Goal: Task Accomplishment & Management: Use online tool/utility

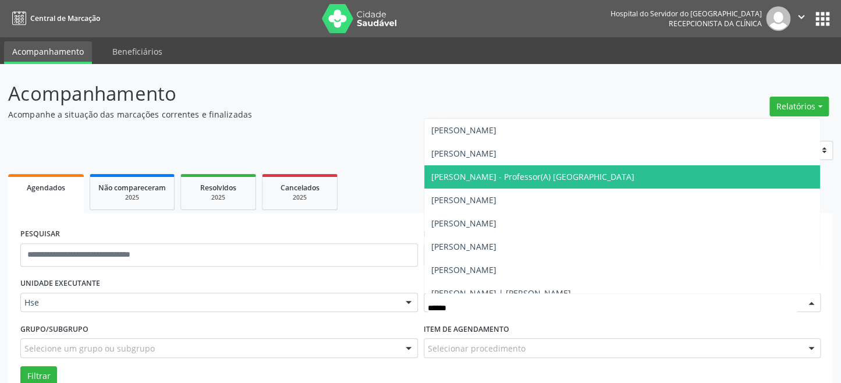
click at [535, 180] on span "[PERSON_NAME] - Professor(A) [GEOGRAPHIC_DATA]" at bounding box center [532, 176] width 203 height 11
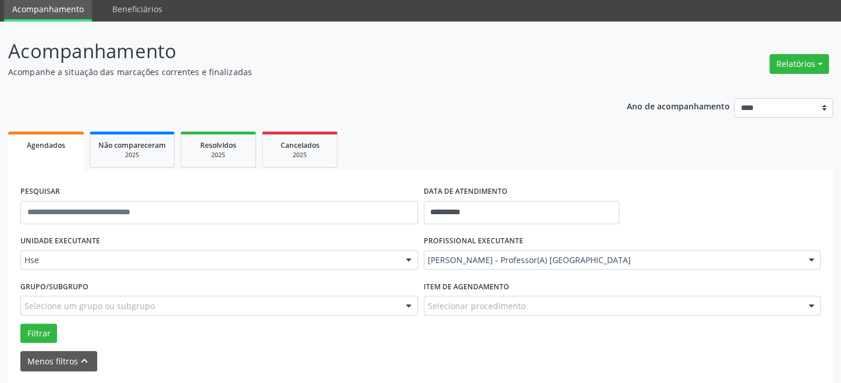
scroll to position [87, 0]
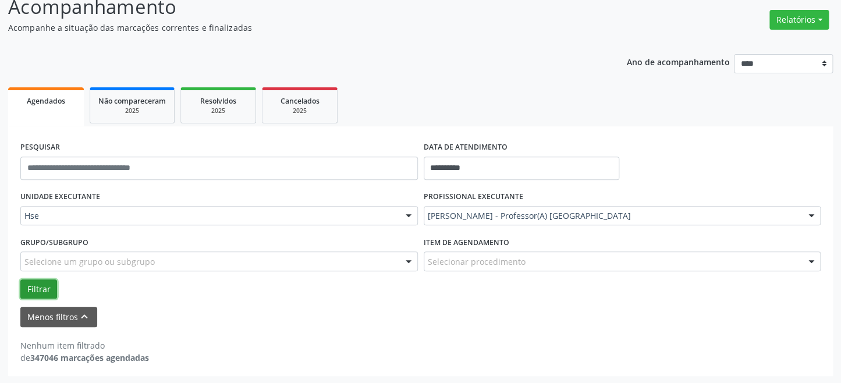
click at [27, 284] on button "Filtrar" at bounding box center [38, 289] width 37 height 20
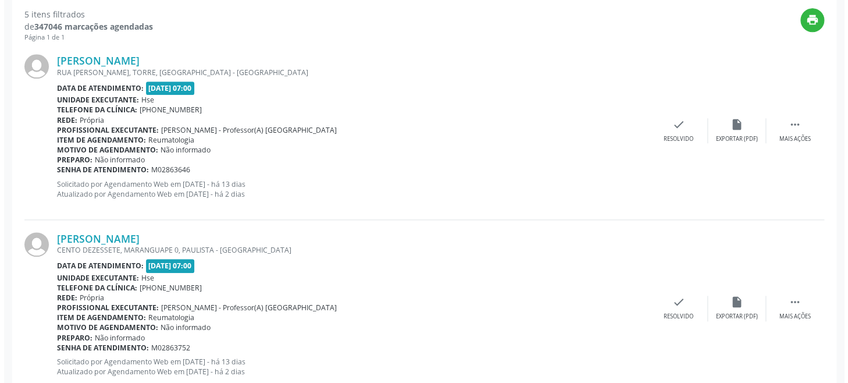
scroll to position [351, 0]
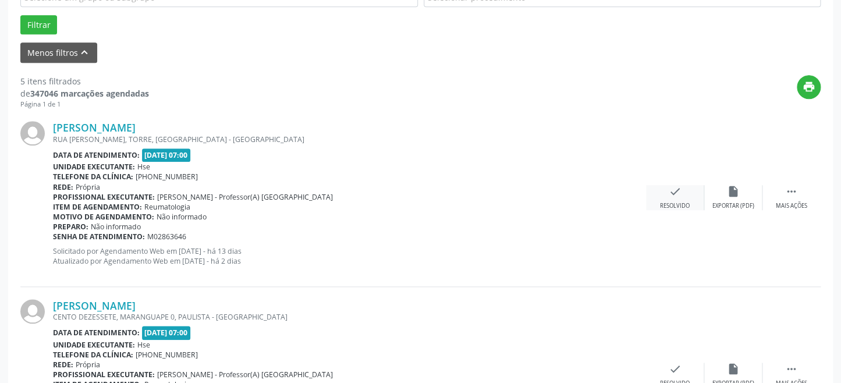
click at [677, 197] on div "check Resolvido" at bounding box center [675, 197] width 58 height 25
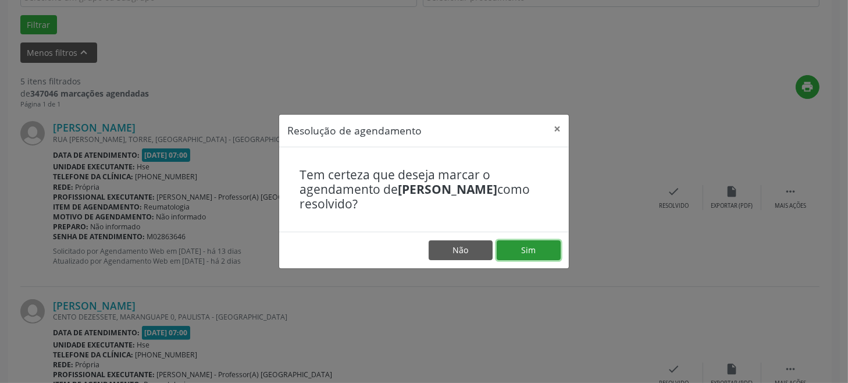
click at [537, 244] on button "Sim" at bounding box center [529, 250] width 64 height 20
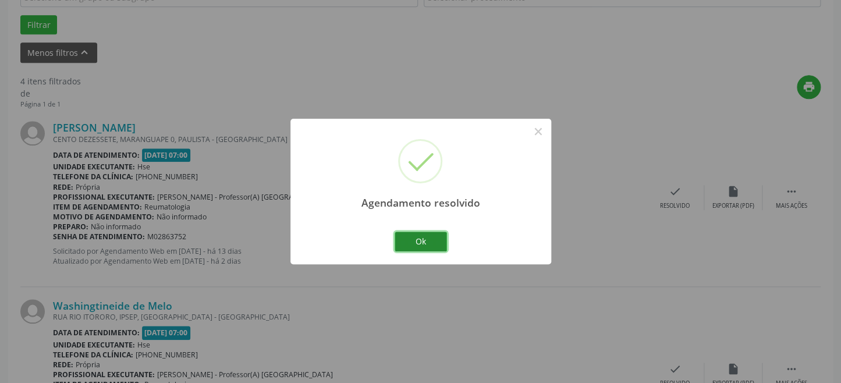
click at [415, 241] on button "Ok" at bounding box center [421, 242] width 52 height 20
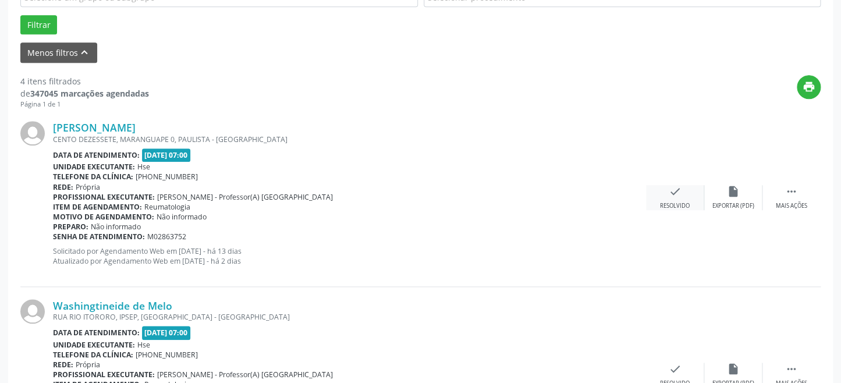
click at [679, 198] on div "check Resolvido" at bounding box center [675, 197] width 58 height 25
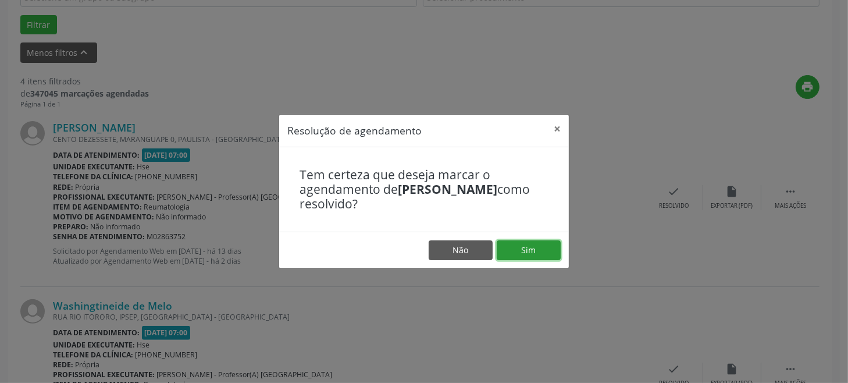
click at [537, 246] on button "Sim" at bounding box center [529, 250] width 64 height 20
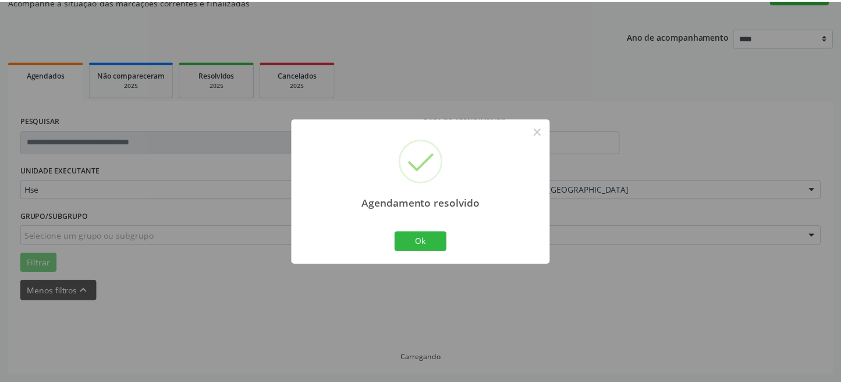
scroll to position [112, 0]
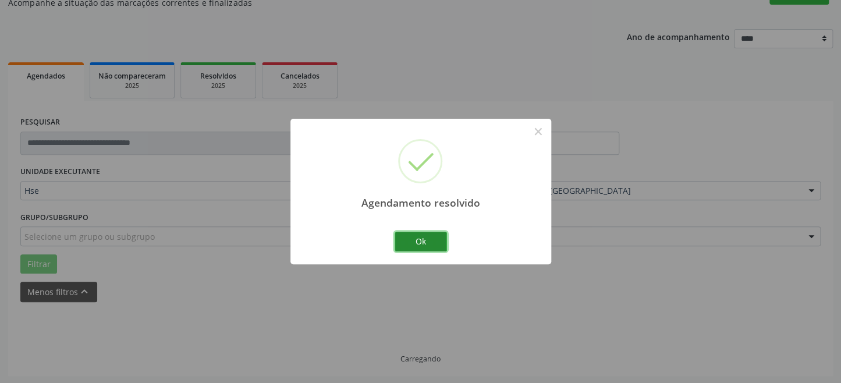
click at [410, 240] on button "Ok" at bounding box center [421, 242] width 52 height 20
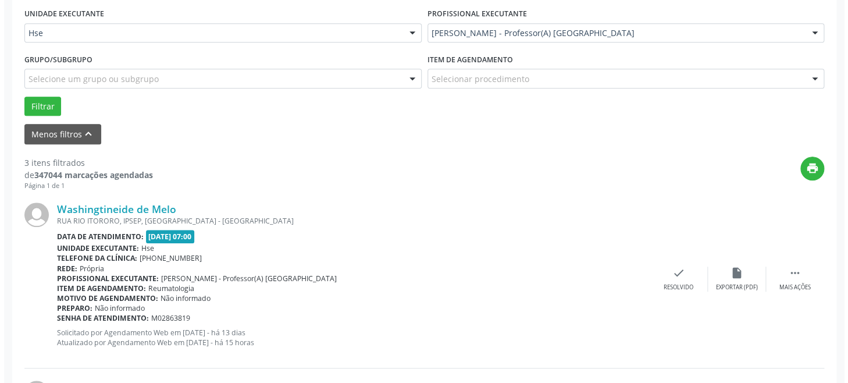
scroll to position [271, 0]
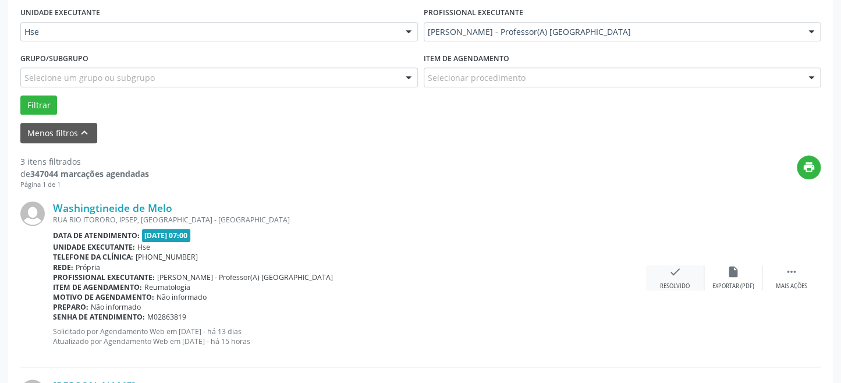
click at [670, 275] on icon "check" at bounding box center [675, 271] width 13 height 13
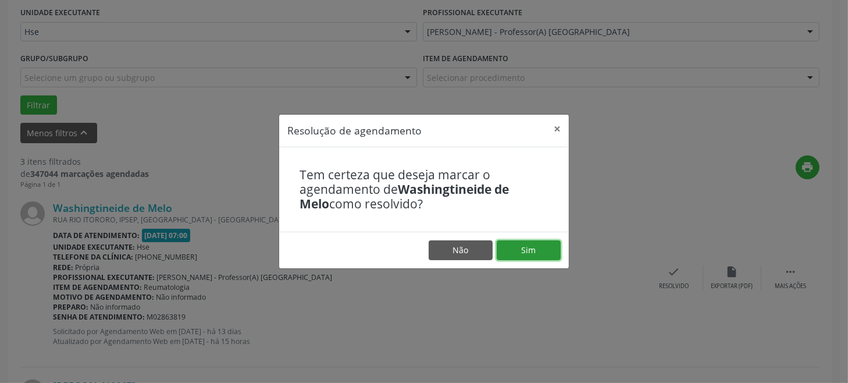
click at [541, 249] on button "Sim" at bounding box center [529, 250] width 64 height 20
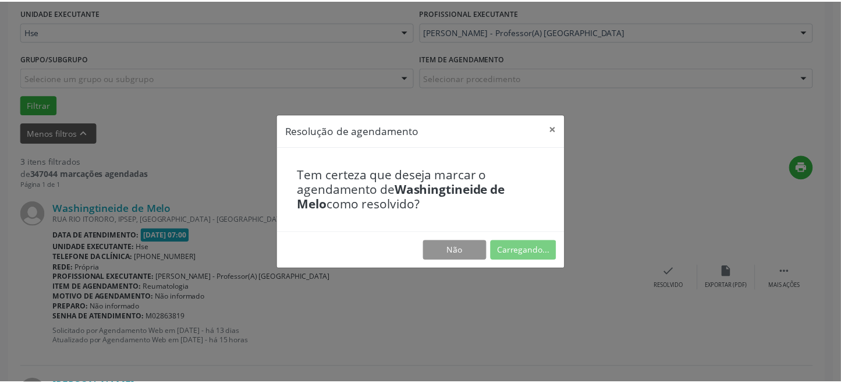
scroll to position [112, 0]
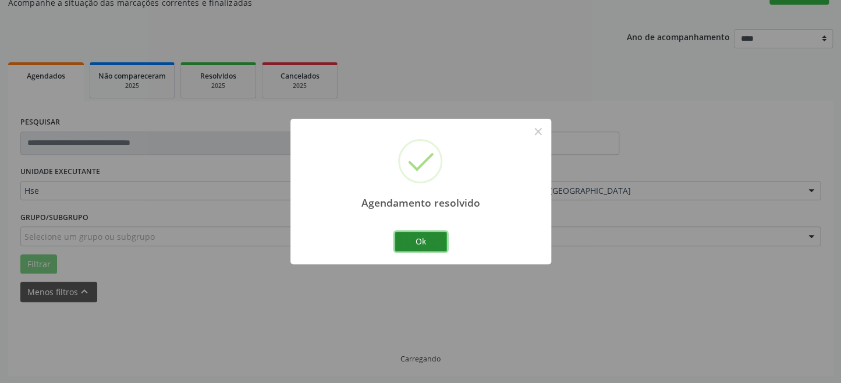
click at [421, 235] on button "Ok" at bounding box center [421, 242] width 52 height 20
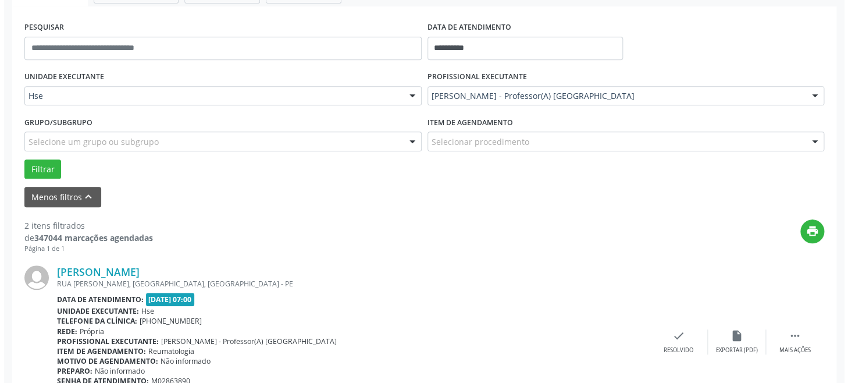
scroll to position [324, 0]
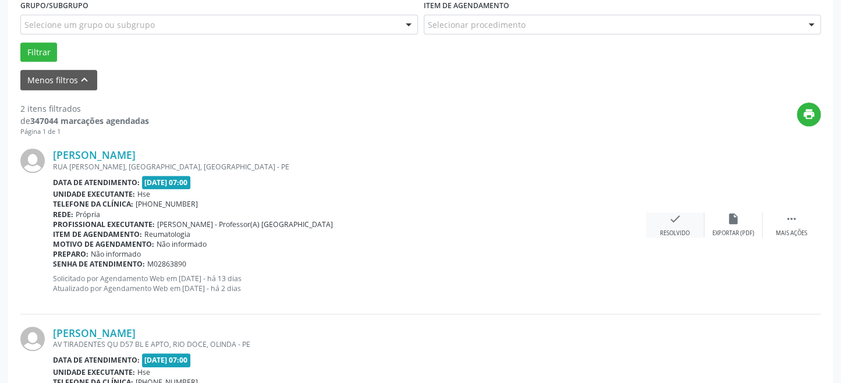
click at [671, 219] on icon "check" at bounding box center [675, 218] width 13 height 13
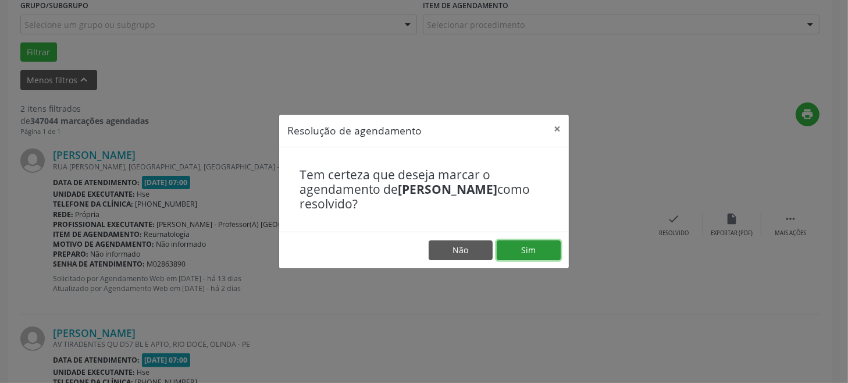
click at [512, 243] on button "Sim" at bounding box center [529, 250] width 64 height 20
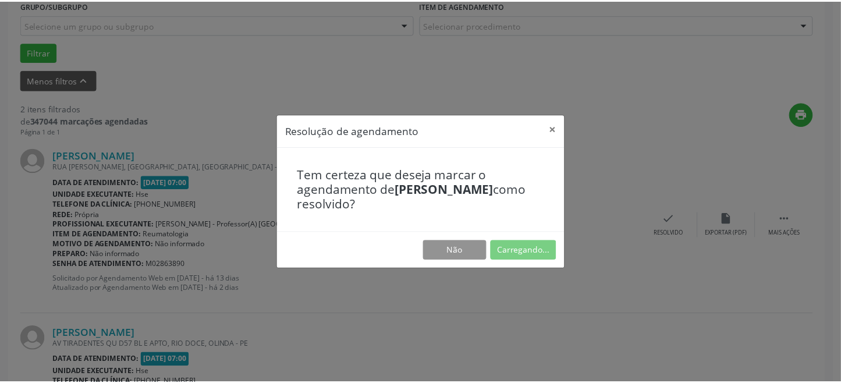
scroll to position [112, 0]
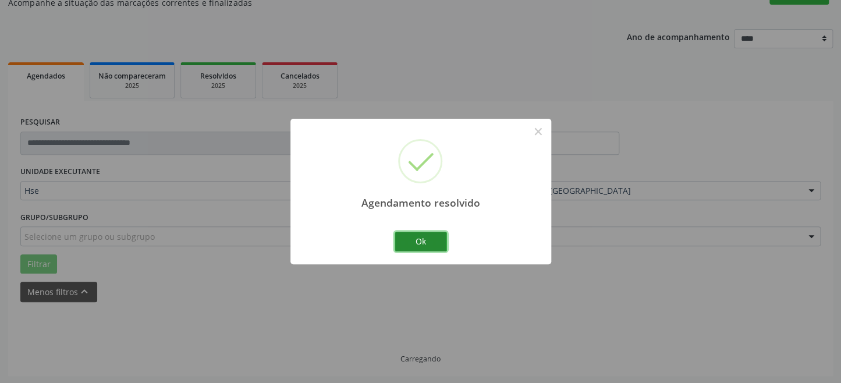
click at [431, 237] on button "Ok" at bounding box center [421, 242] width 52 height 20
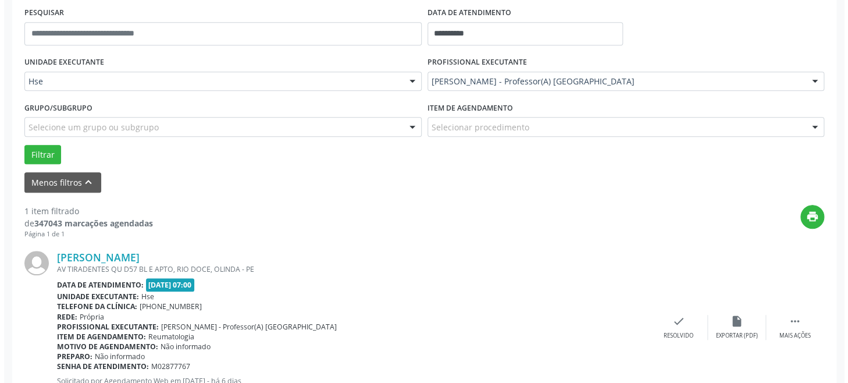
scroll to position [230, 0]
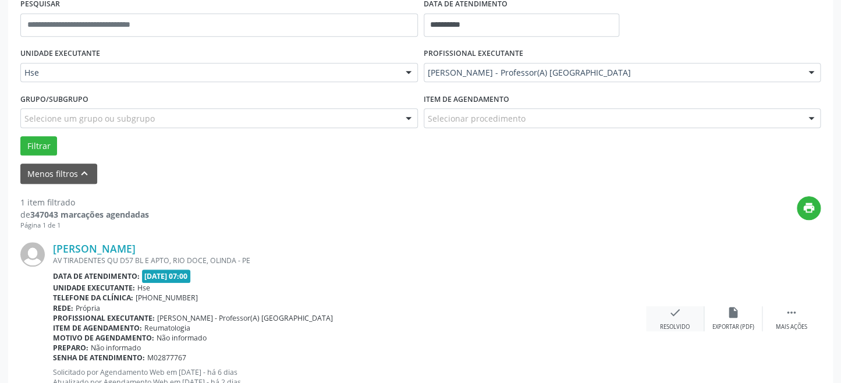
click at [662, 317] on div "check Resolvido" at bounding box center [675, 318] width 58 height 25
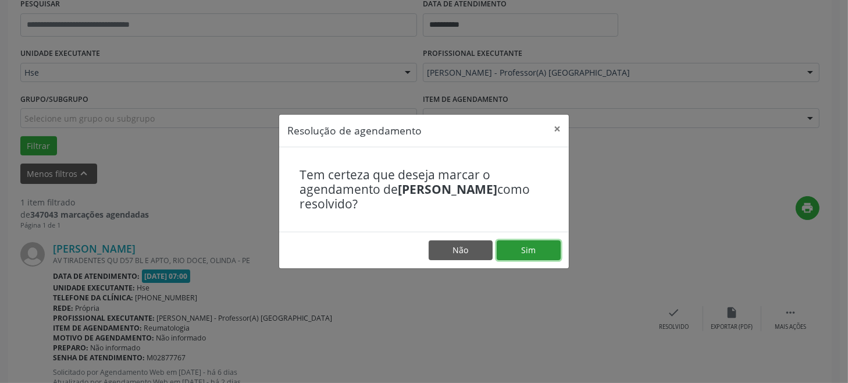
click at [529, 250] on button "Sim" at bounding box center [529, 250] width 64 height 20
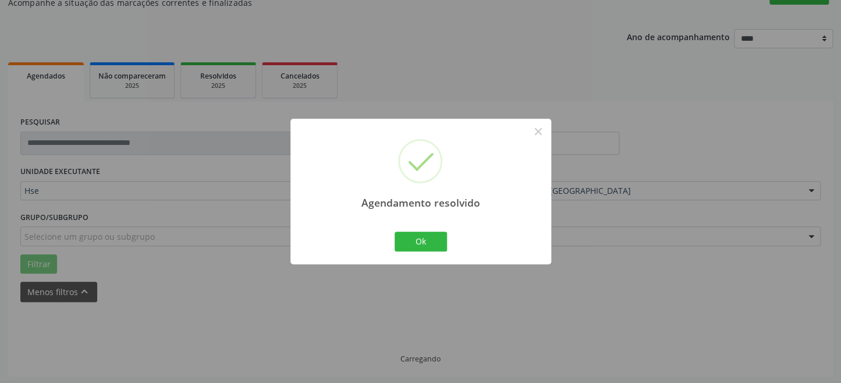
scroll to position [87, 0]
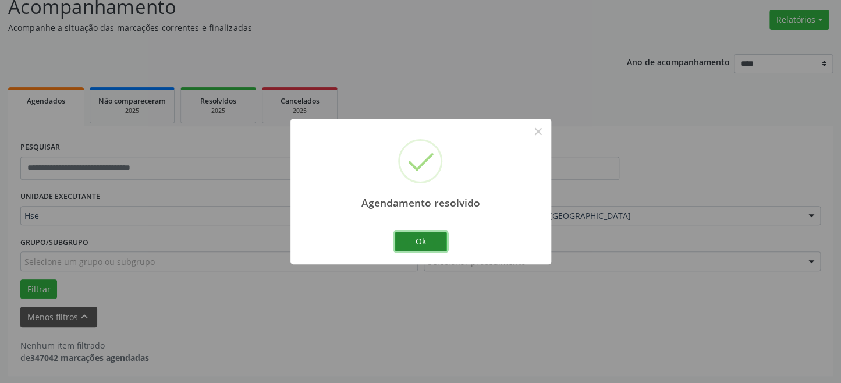
click at [414, 240] on button "Ok" at bounding box center [421, 242] width 52 height 20
